Goal: Information Seeking & Learning: Learn about a topic

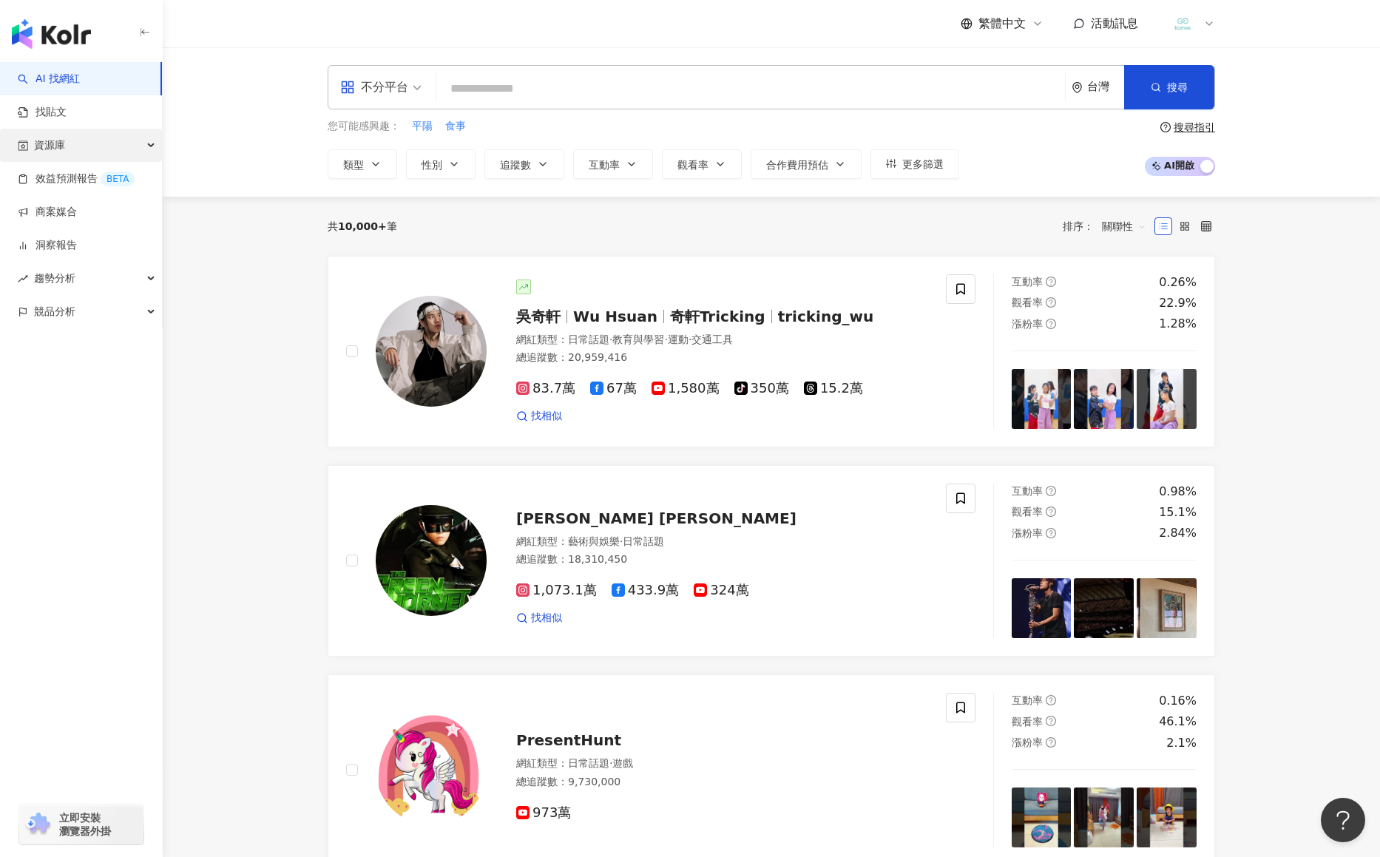
click at [81, 144] on div "資源庫" at bounding box center [81, 145] width 162 height 33
click at [75, 246] on link "貼文收藏" at bounding box center [56, 245] width 41 height 15
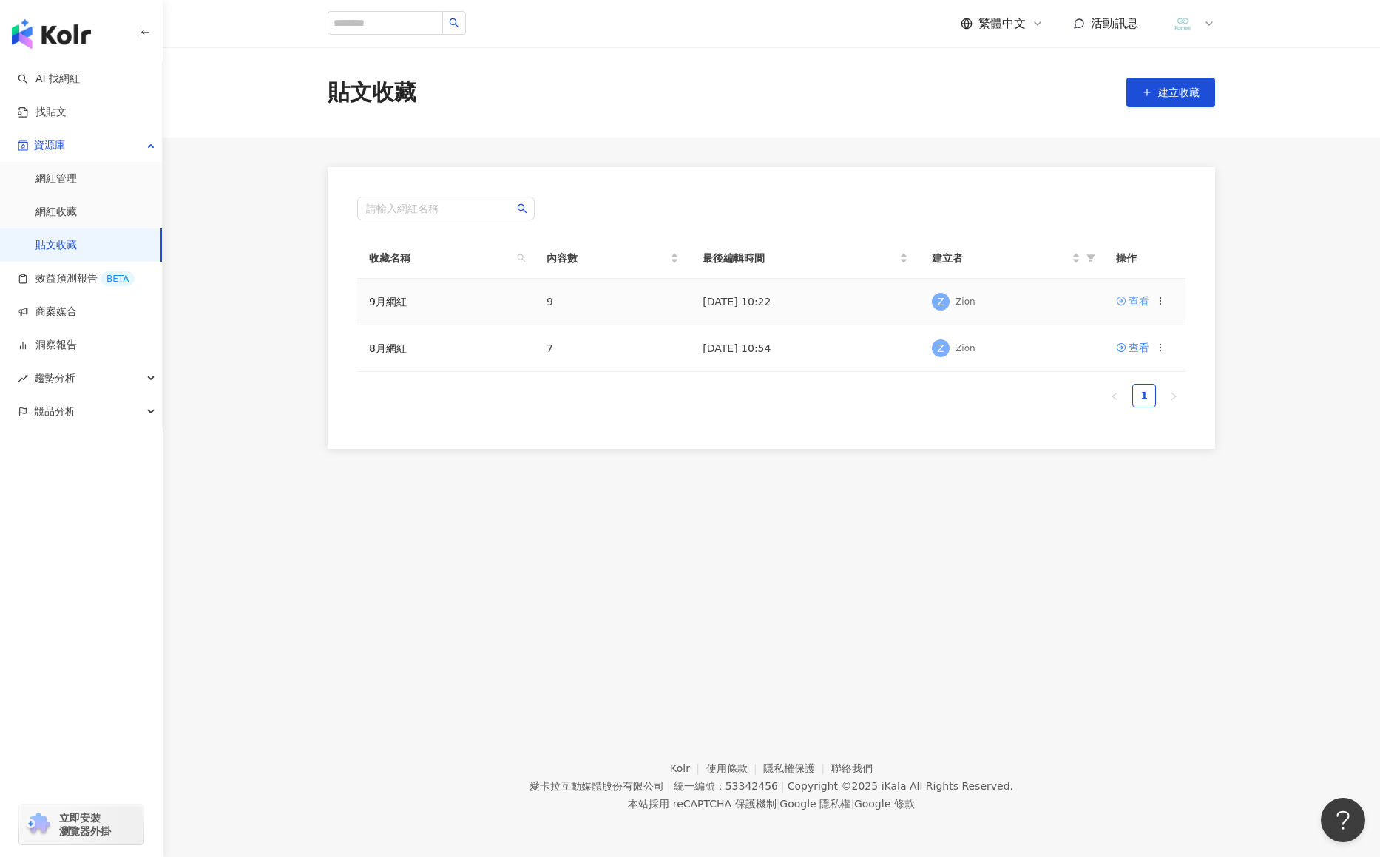
click at [1146, 306] on div "查看" at bounding box center [1139, 301] width 21 height 16
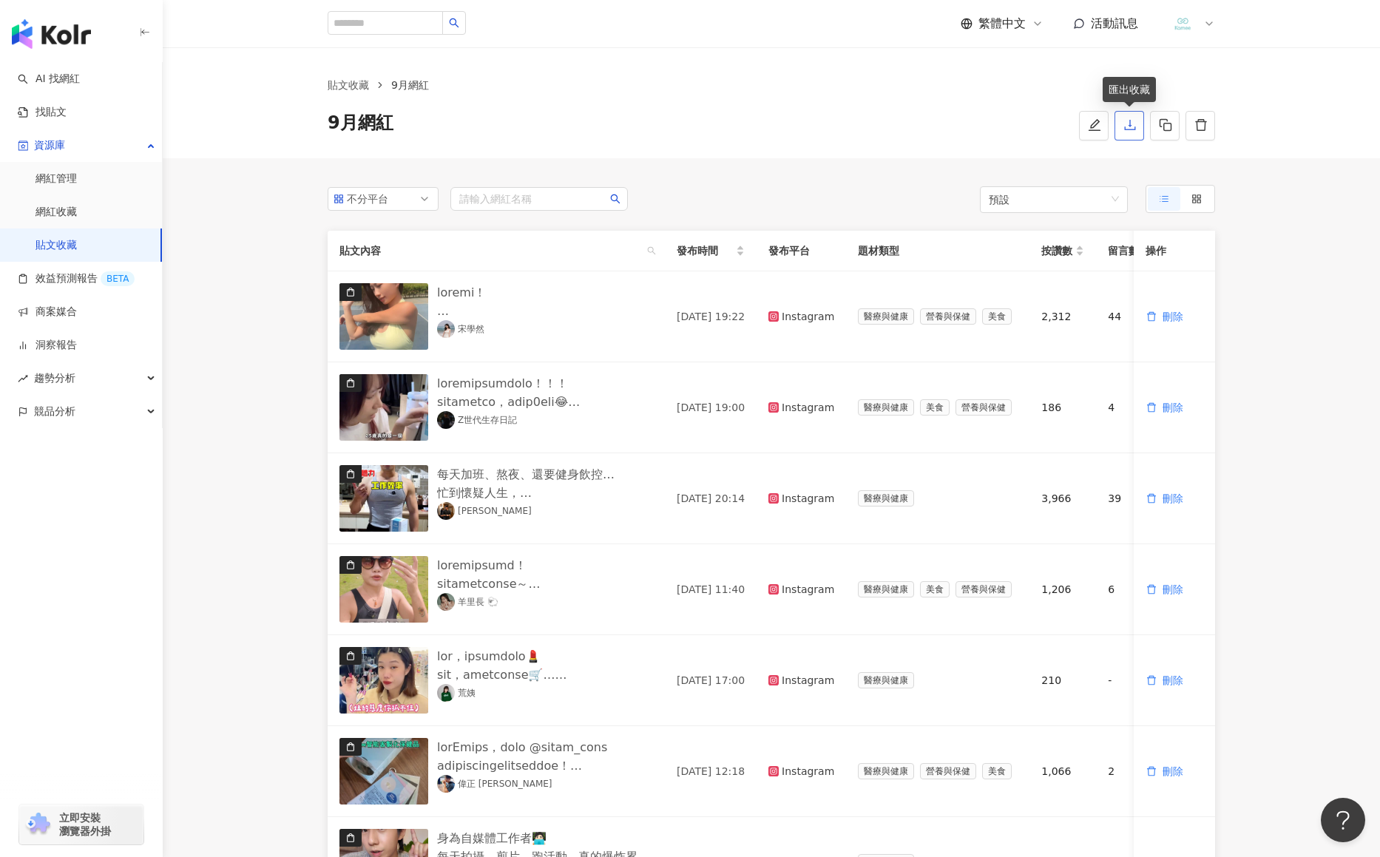
click at [1131, 129] on icon "download" at bounding box center [1129, 124] width 13 height 13
click at [694, 254] on span "發布時間" at bounding box center [705, 251] width 56 height 16
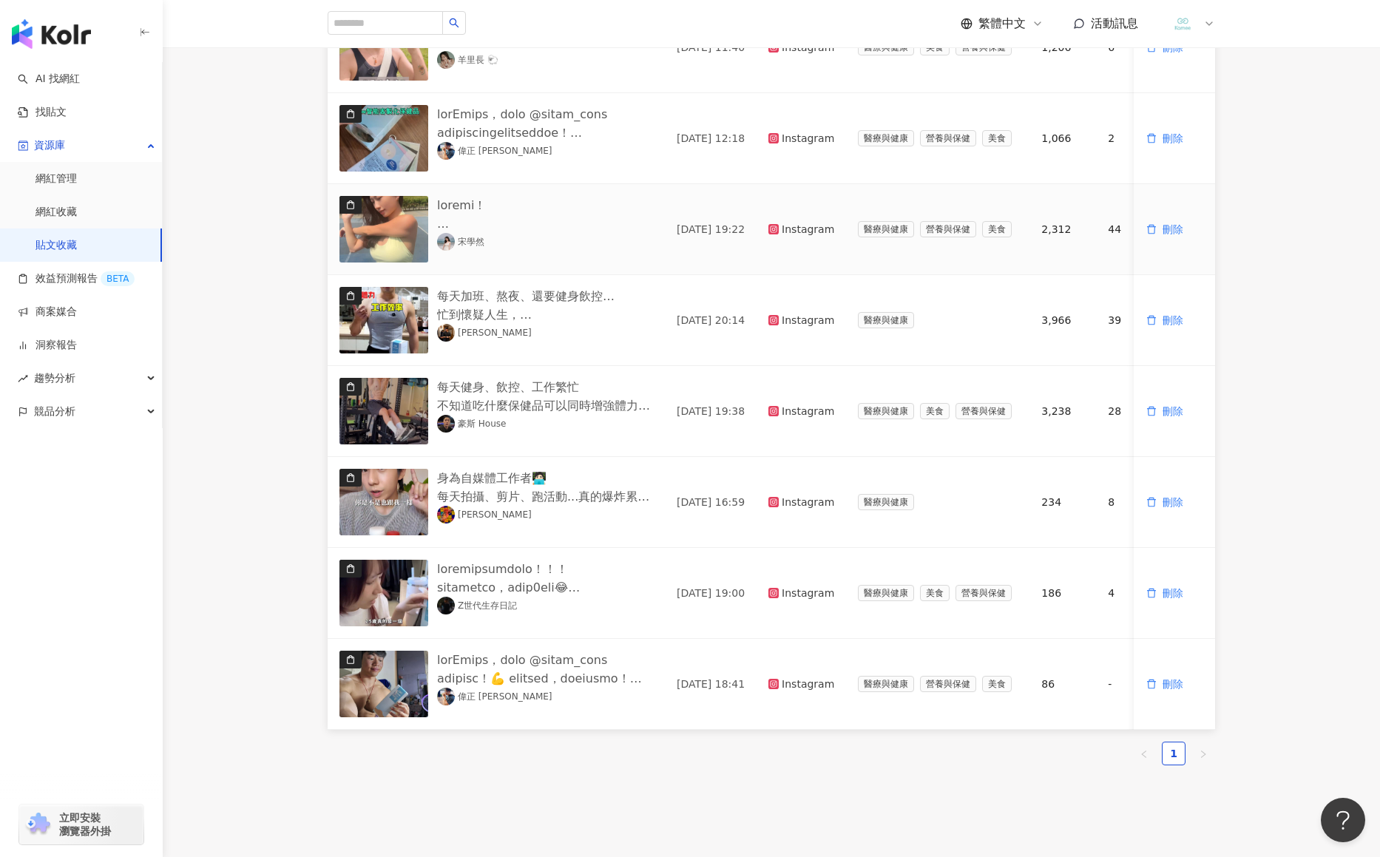
scroll to position [370, 0]
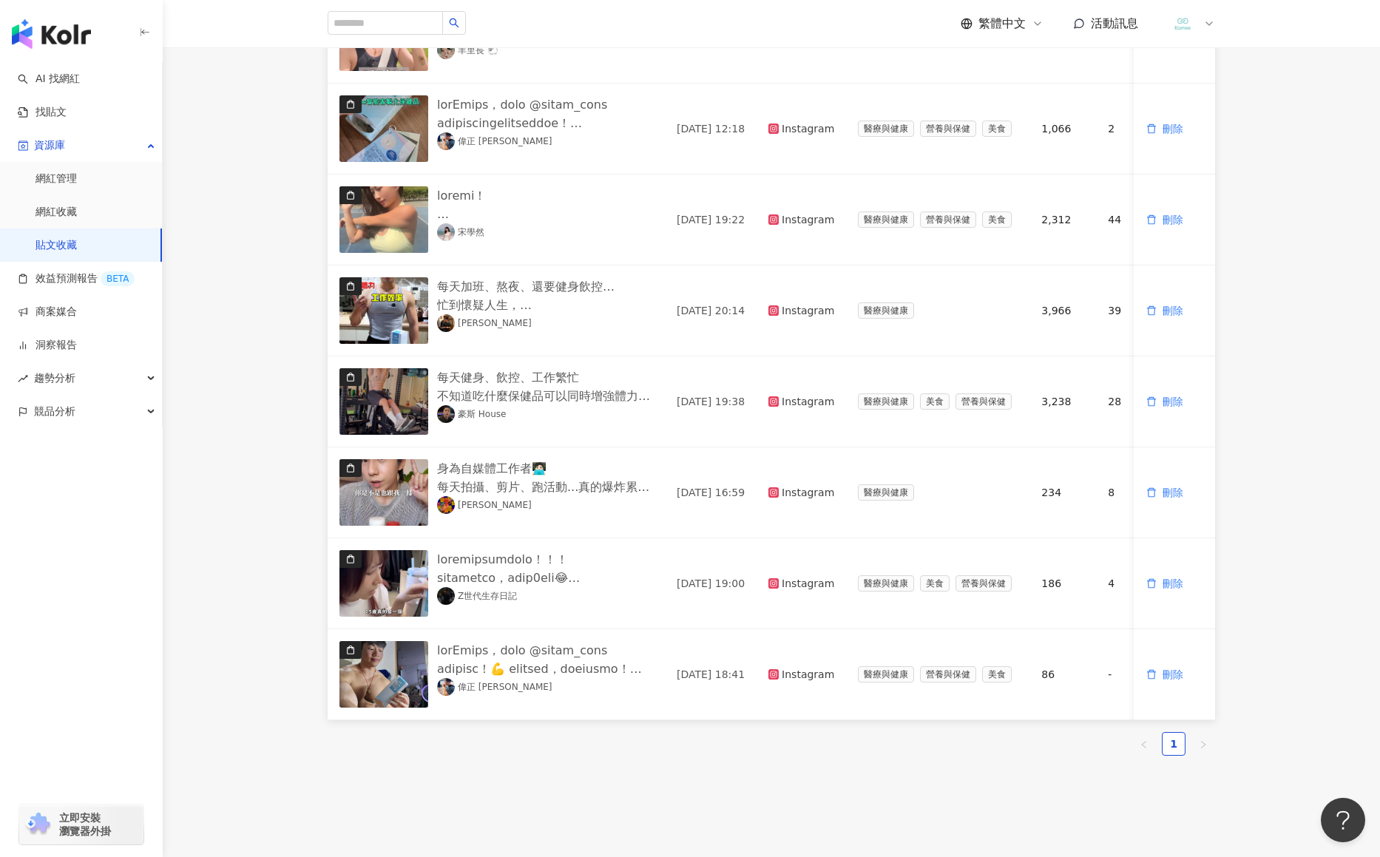
click at [236, 528] on main "貼文收藏 9月網紅 9月網紅 不分平台 請輸入網紅名稱 預設 貼文內容 發布時間 發布平台 題材類型 按讚數 留言數 分享數 互動數 觀看數 操作 荒姨 [D…" at bounding box center [771, 236] width 1217 height 1117
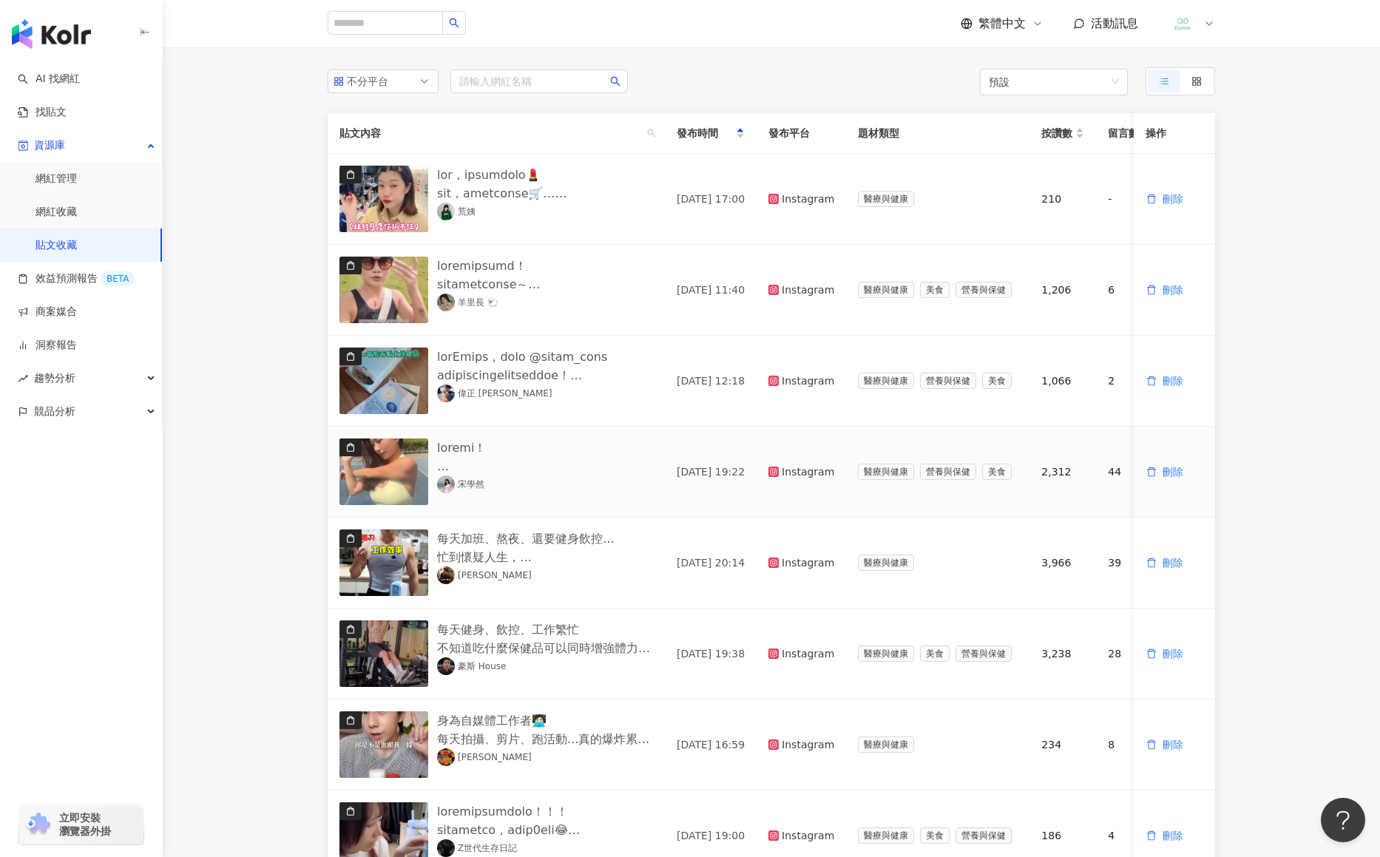
scroll to position [124, 0]
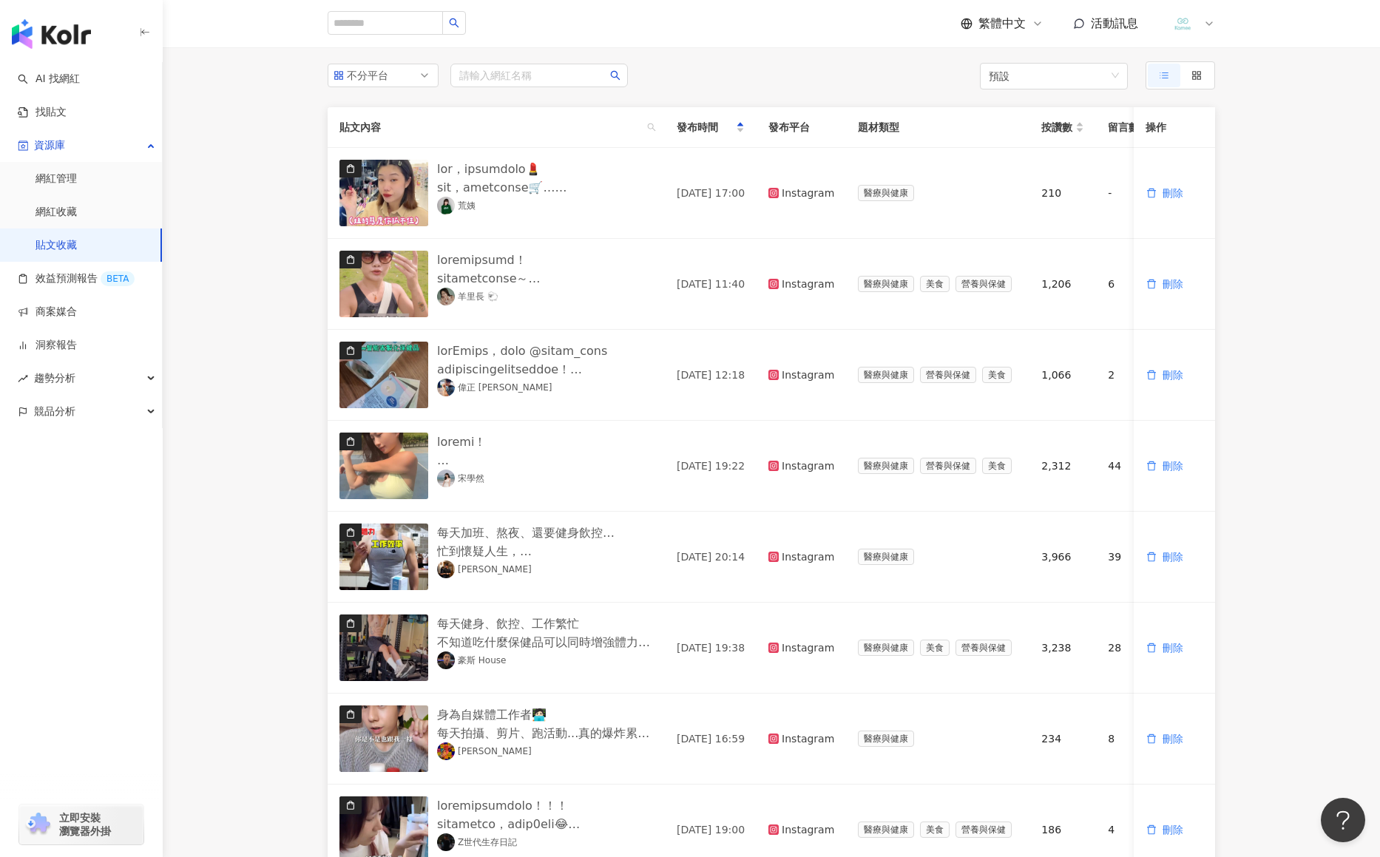
drag, startPoint x: 223, startPoint y: 334, endPoint x: 254, endPoint y: 338, distance: 30.5
click at [224, 334] on main "貼文收藏 9月網紅 9月網紅 不分平台 請輸入網紅名稱 預設 貼文內容 發布時間 發布平台 題材類型 按讚數 留言數 分享數 互動數 觀看數 操作 荒姨 [D…" at bounding box center [771, 482] width 1217 height 1117
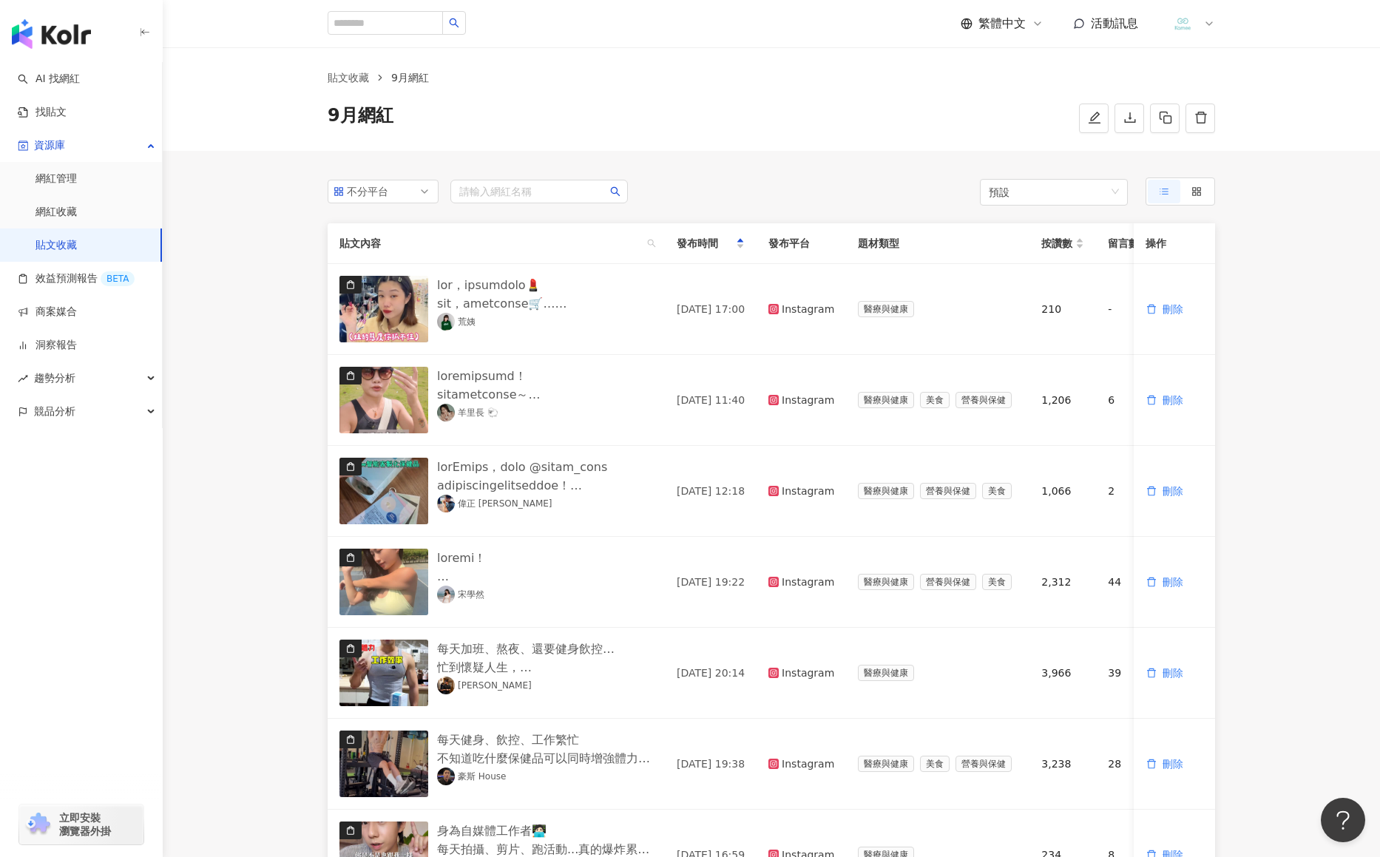
scroll to position [0, 0]
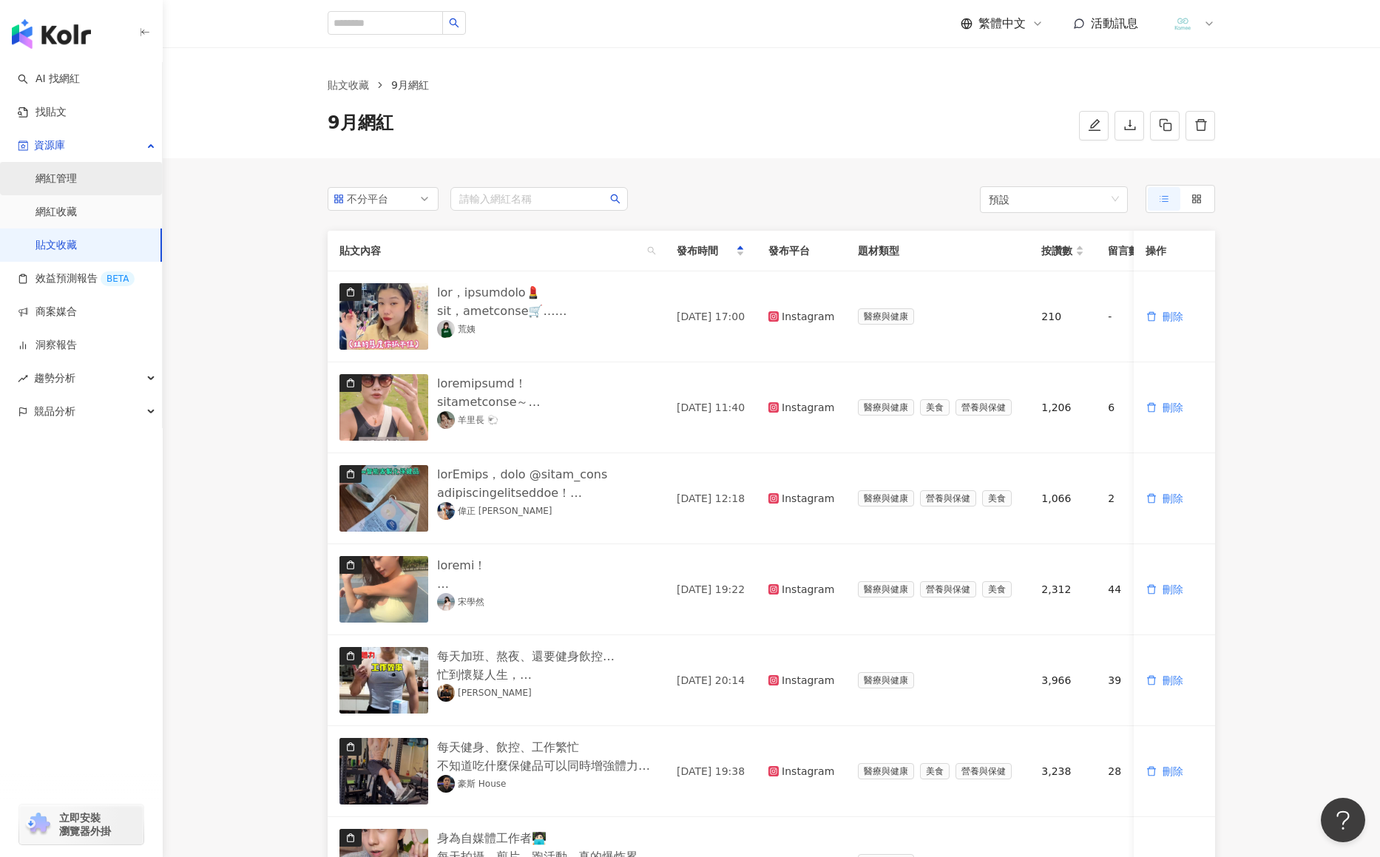
click at [77, 178] on link "網紅管理" at bounding box center [56, 179] width 41 height 15
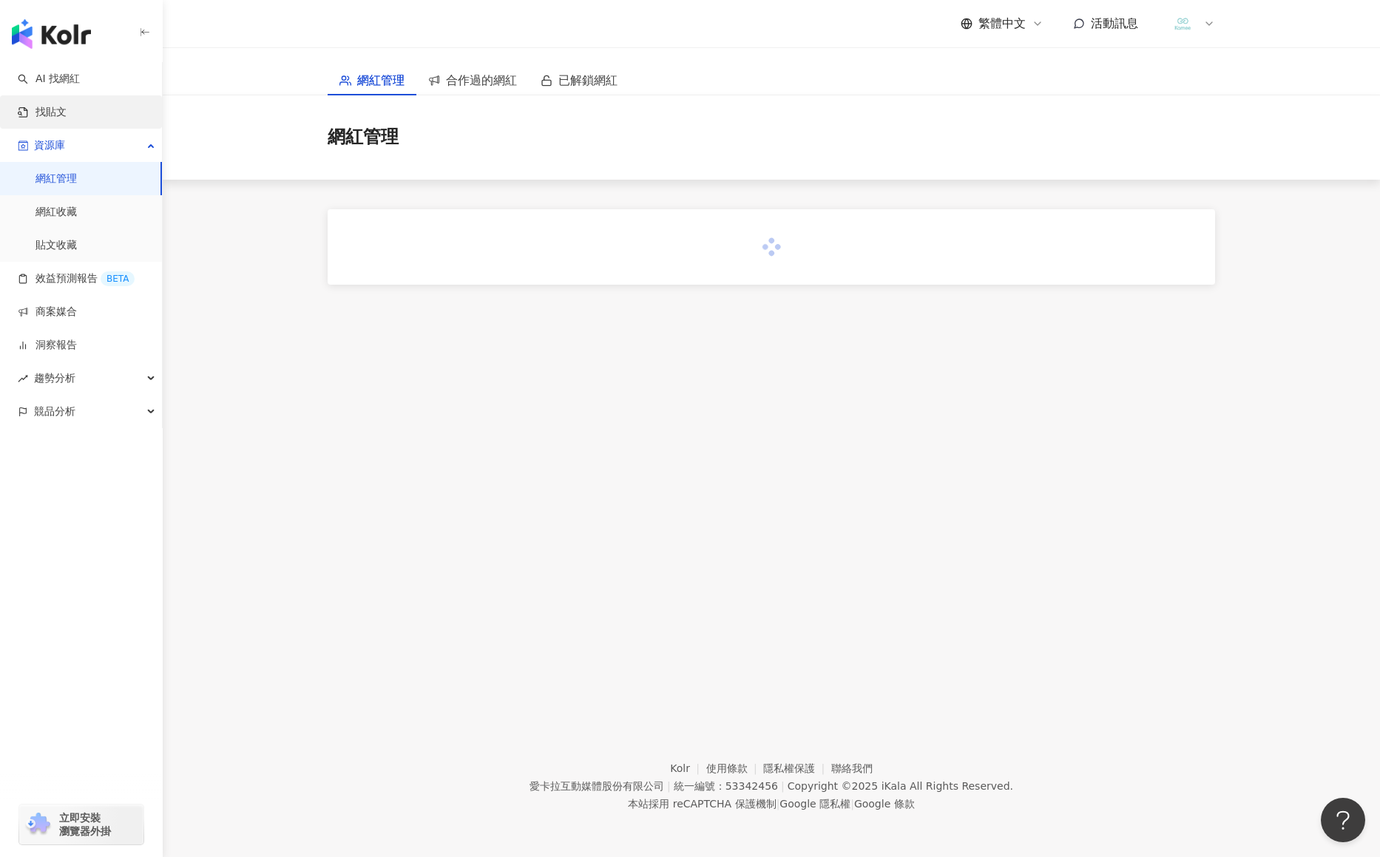
click at [67, 106] on link "找貼文" at bounding box center [42, 112] width 49 height 15
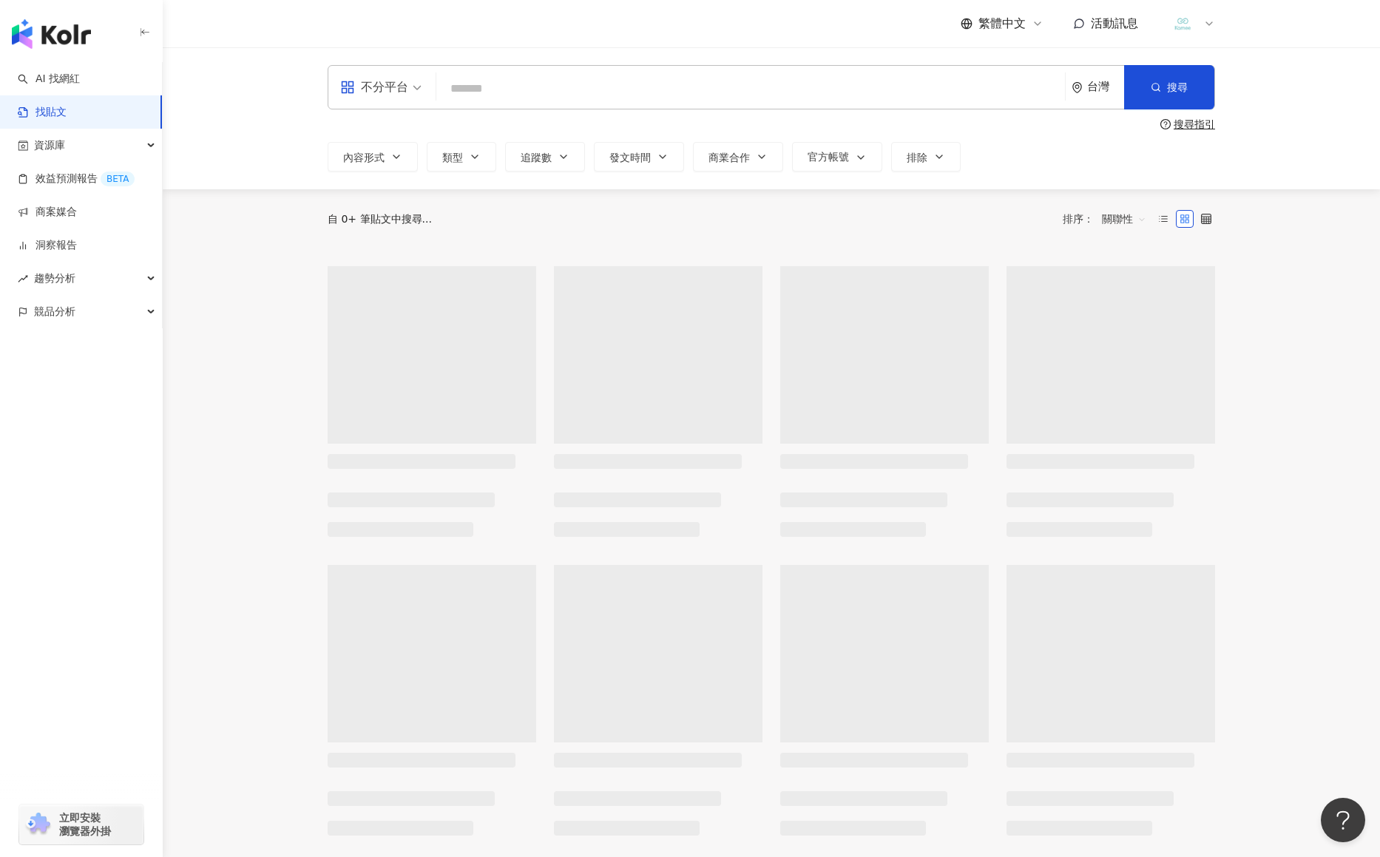
click at [626, 93] on input "search" at bounding box center [750, 88] width 617 height 32
type input "*****"
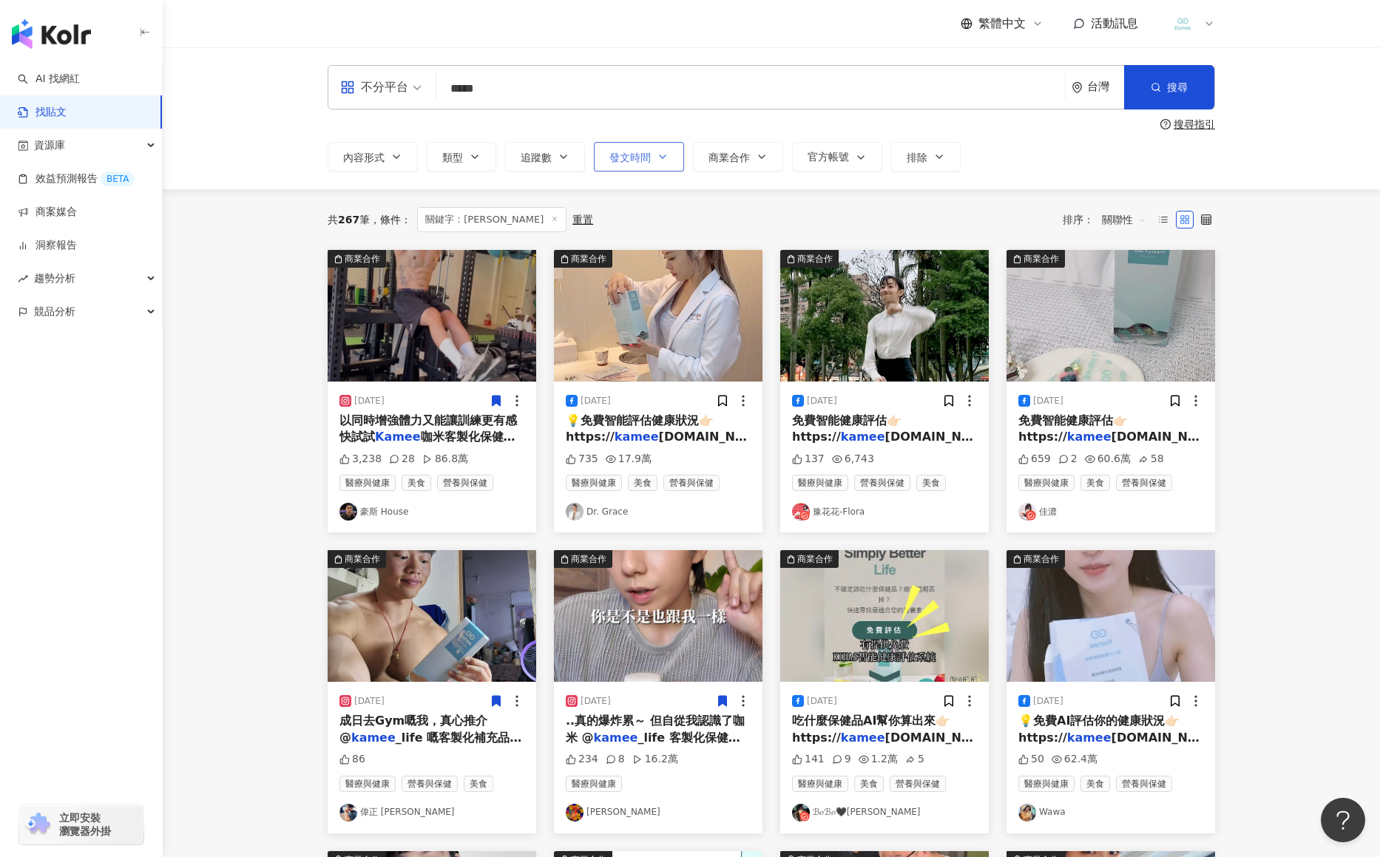
click at [651, 158] on button "發文時間" at bounding box center [639, 157] width 90 height 30
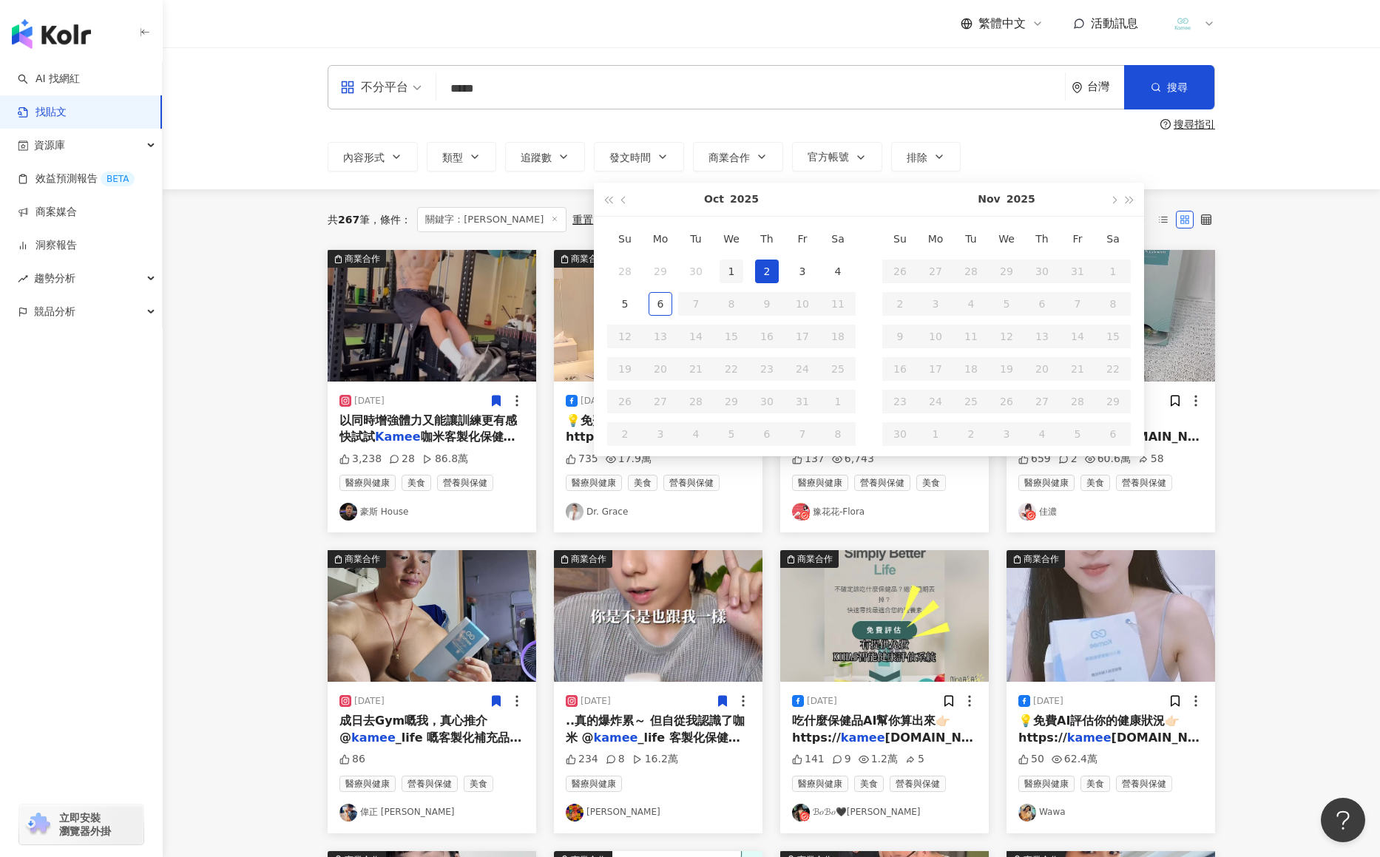
type input "**********"
click at [729, 274] on div "1" at bounding box center [732, 272] width 24 height 24
type input "**********"
click at [658, 305] on div "6" at bounding box center [661, 304] width 24 height 24
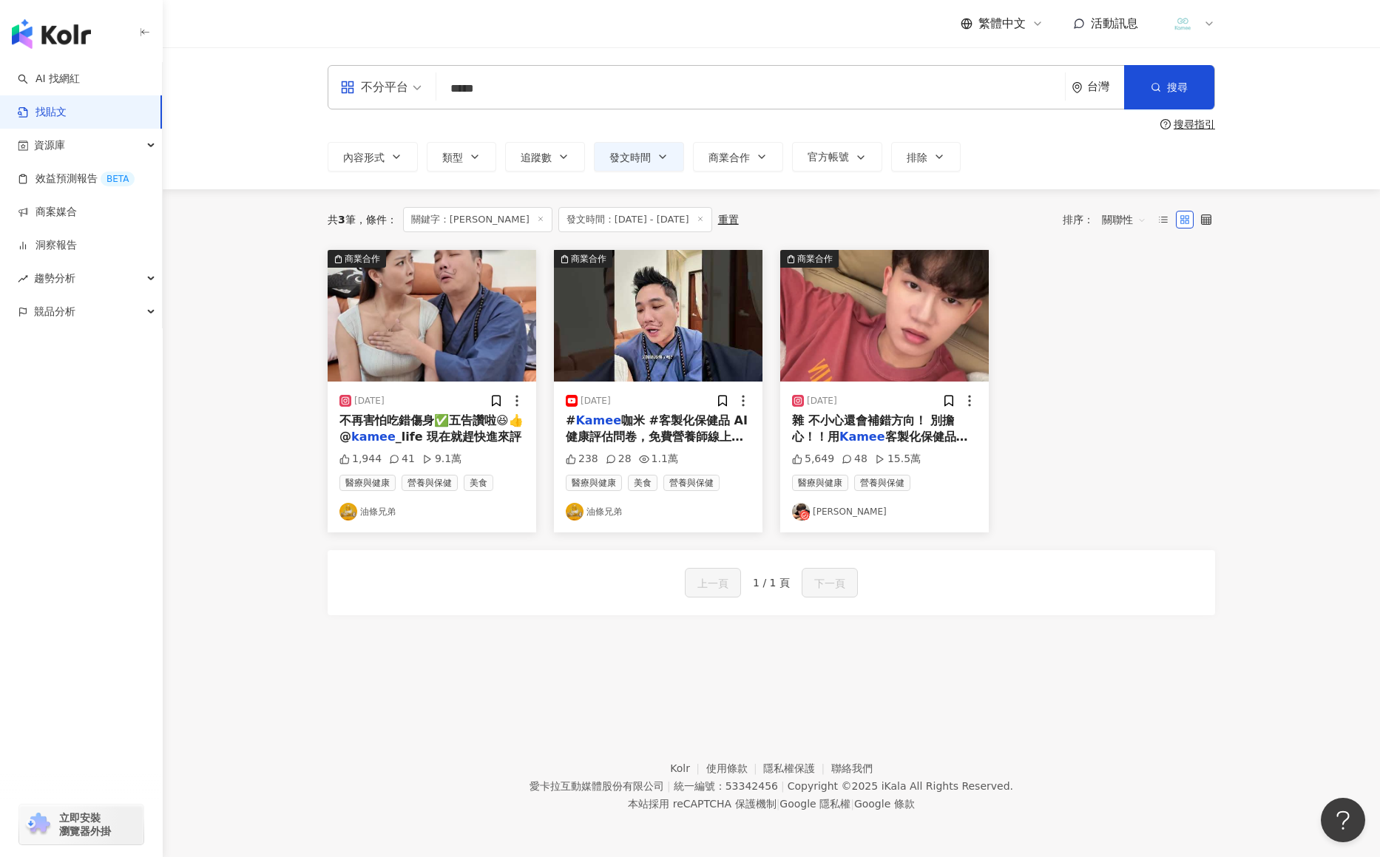
click at [610, 589] on div "上一頁 1 / 1 頁 下一頁" at bounding box center [772, 582] width 888 height 65
click at [1087, 484] on div "商業合作 [DATE] 不再害怕吃錯傷身✅五告讚啦😆👍 @ kamee _life 現在就趕快進來評 1,944 41 9.1萬 醫療與健康 營養與保健 美食…" at bounding box center [771, 391] width 905 height 283
click at [525, 607] on div "上一頁 1 / 1 頁 下一頁" at bounding box center [772, 582] width 888 height 65
click at [391, 629] on div "商業合作 [DATE] 不再害怕吃錯傷身✅五告讚啦😆👍 @ kamee _life 現在就趕快進來評 1,944 41 9.1萬 醫療與健康 營養與保健 美食…" at bounding box center [772, 451] width 888 height 402
drag, startPoint x: 105, startPoint y: 632, endPoint x: 120, endPoint y: 632, distance: 14.8
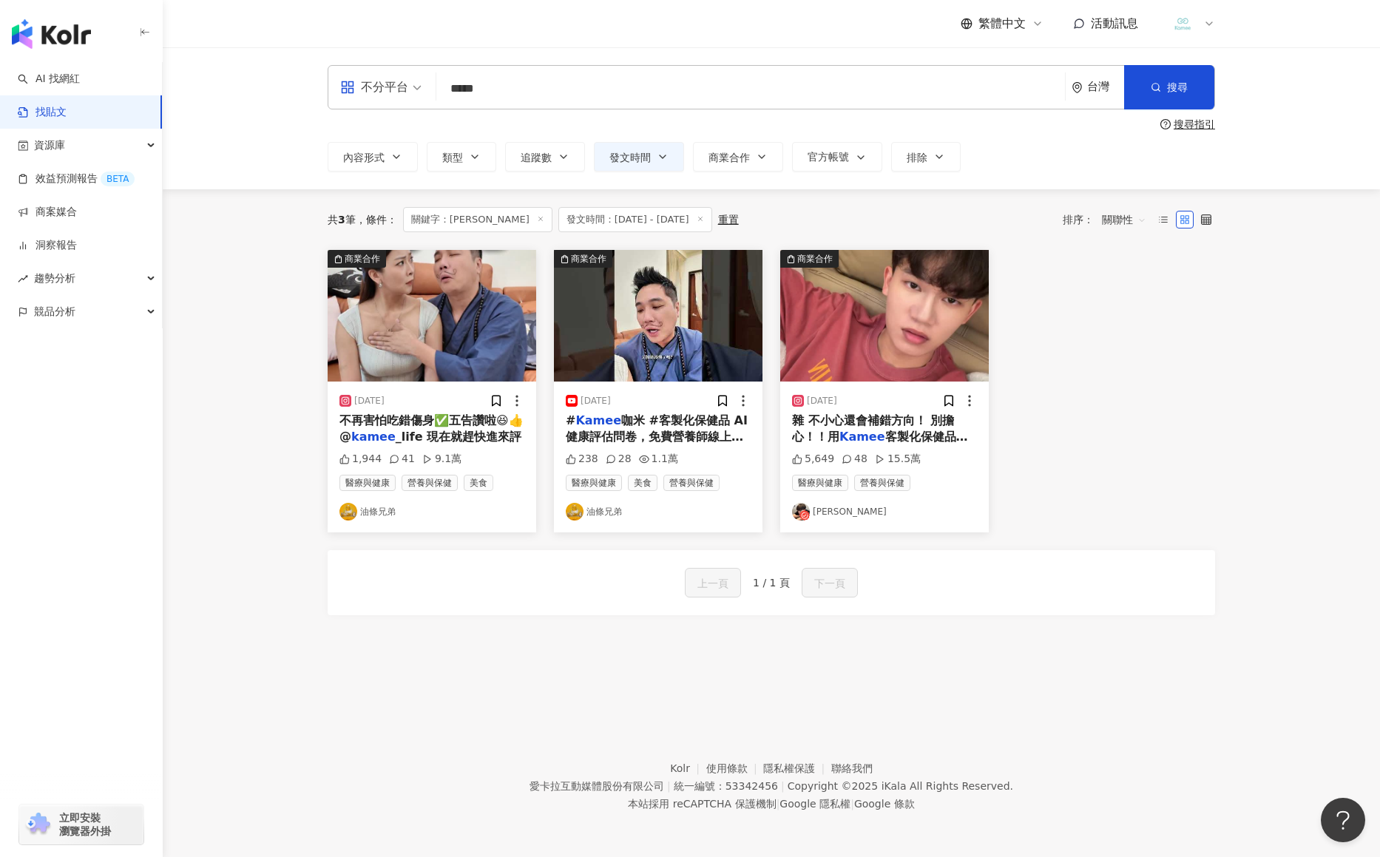
click at [107, 633] on div "AI 找網紅 找貼文 資源庫 效益預測報告 BETA 商案媒合 洞察報告 趨勢分析 競品分析 立即安裝 瀏覽器外掛" at bounding box center [81, 459] width 163 height 795
